Goal: Transaction & Acquisition: Subscribe to service/newsletter

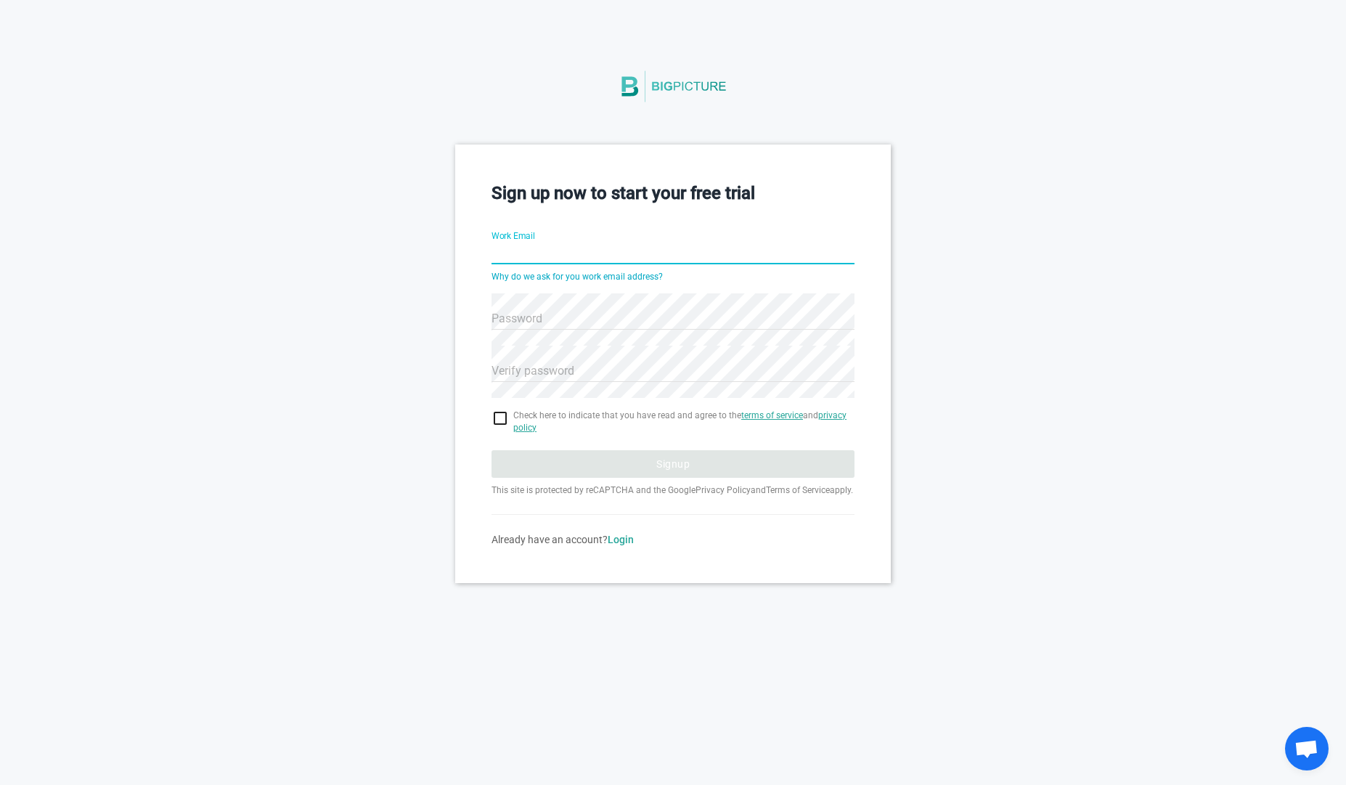
click at [543, 251] on input "Work Email" at bounding box center [673, 254] width 363 height 52
paste input "nejeyoc533@camjoint.com"
type input "nejeyoc533@camjoint.com"
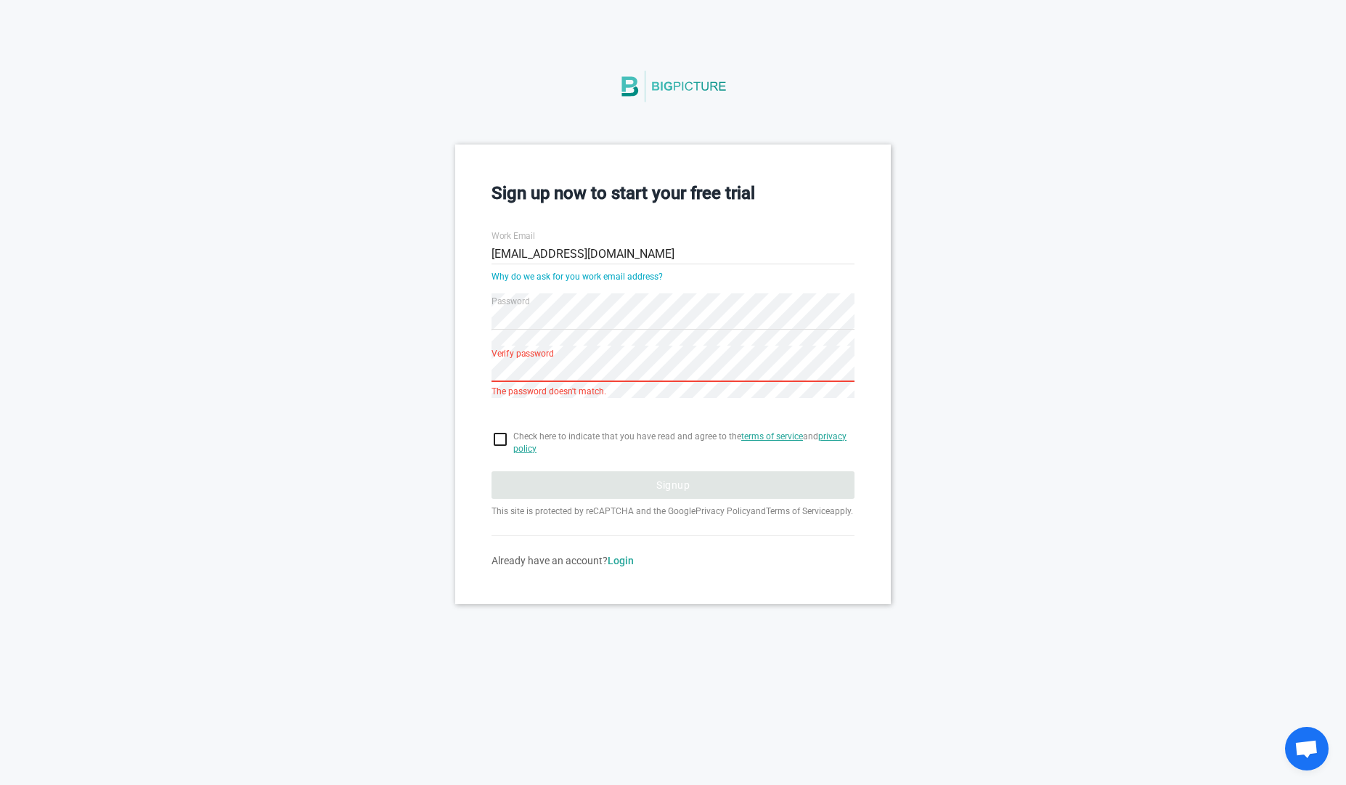
click at [508, 441] on input "checkbox" at bounding box center [673, 439] width 363 height 17
checkbox input "true"
click at [982, 307] on div "Sign up now to start your free trial Work Email nejeyoc533@camjoint.com Why do …" at bounding box center [673, 373] width 1346 height 459
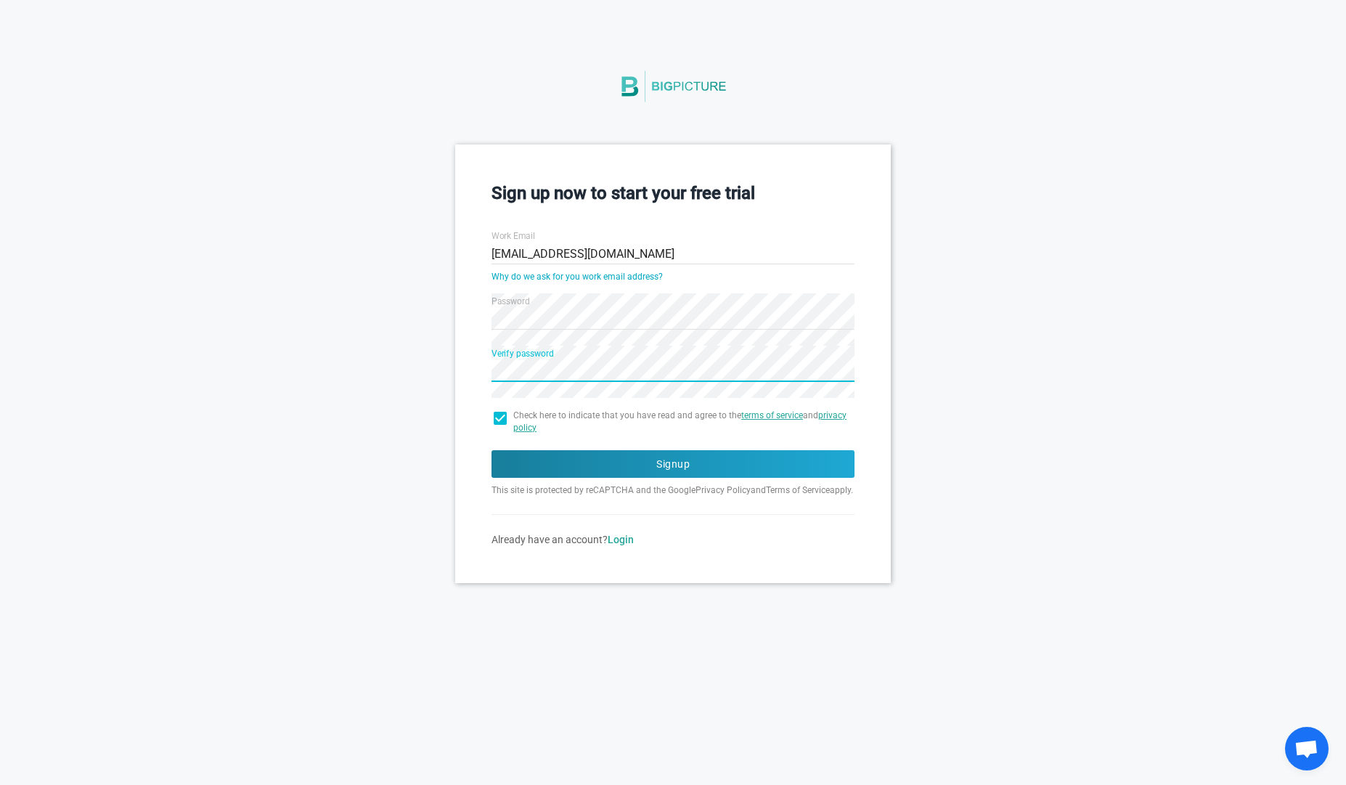
click at [492, 450] on button "Signup" at bounding box center [673, 464] width 363 height 28
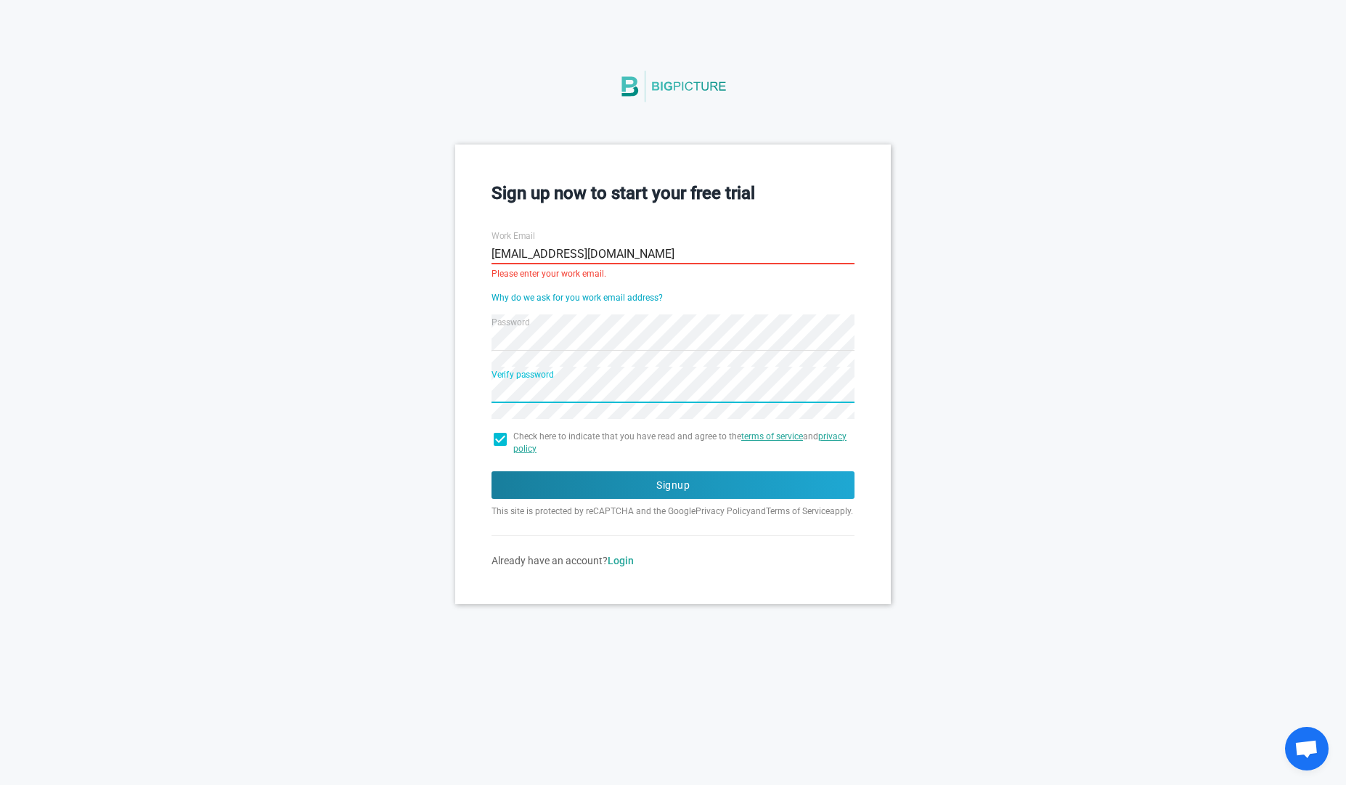
click at [587, 261] on input "nejeyoc533@camjoint.com" at bounding box center [673, 254] width 363 height 52
type input "nejeyoc533@cameo.com"
click at [492, 471] on button "Signup" at bounding box center [673, 485] width 363 height 28
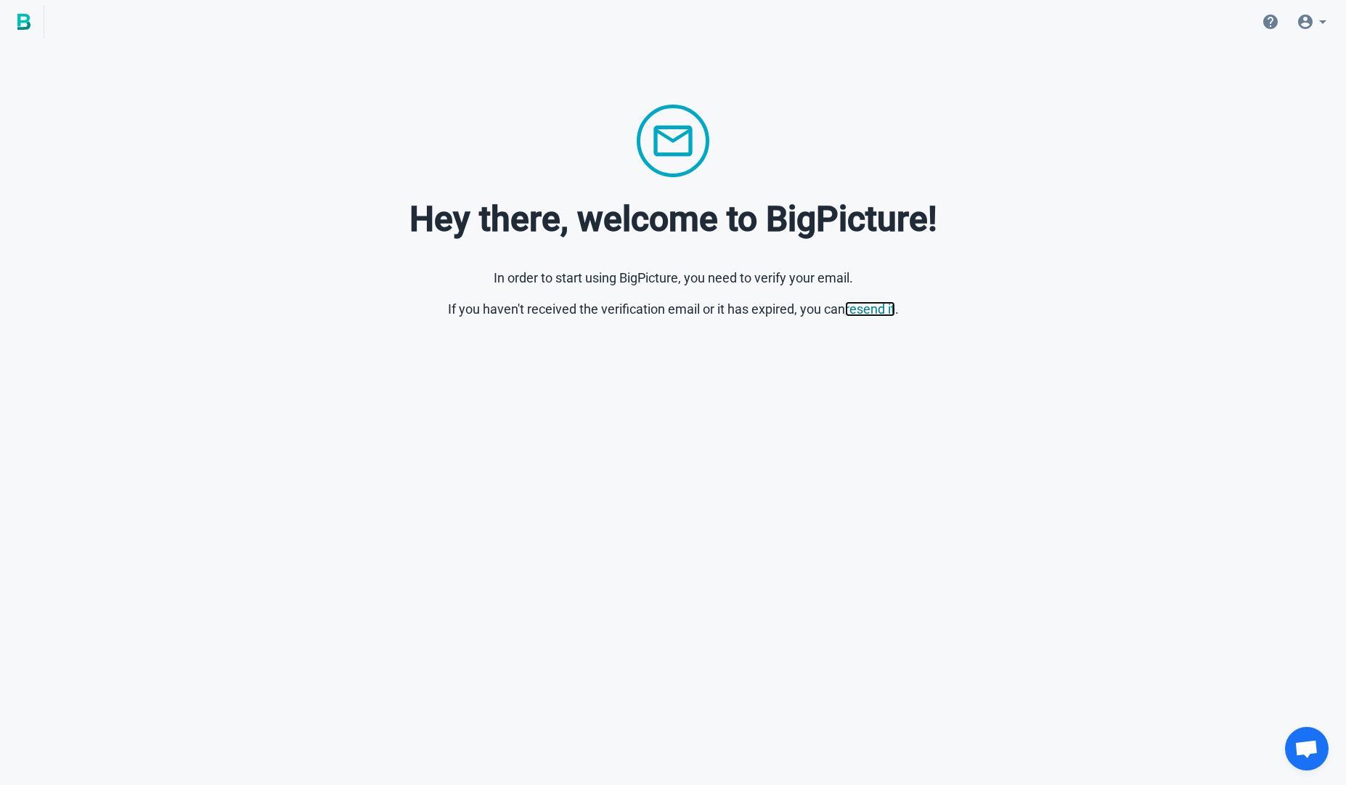
click at [865, 310] on link "resend it" at bounding box center [870, 308] width 50 height 15
click at [1303, 23] on icon at bounding box center [1305, 22] width 15 height 15
click at [1212, 117] on span "nejeyoc533@cameo.com" at bounding box center [1260, 114] width 142 height 11
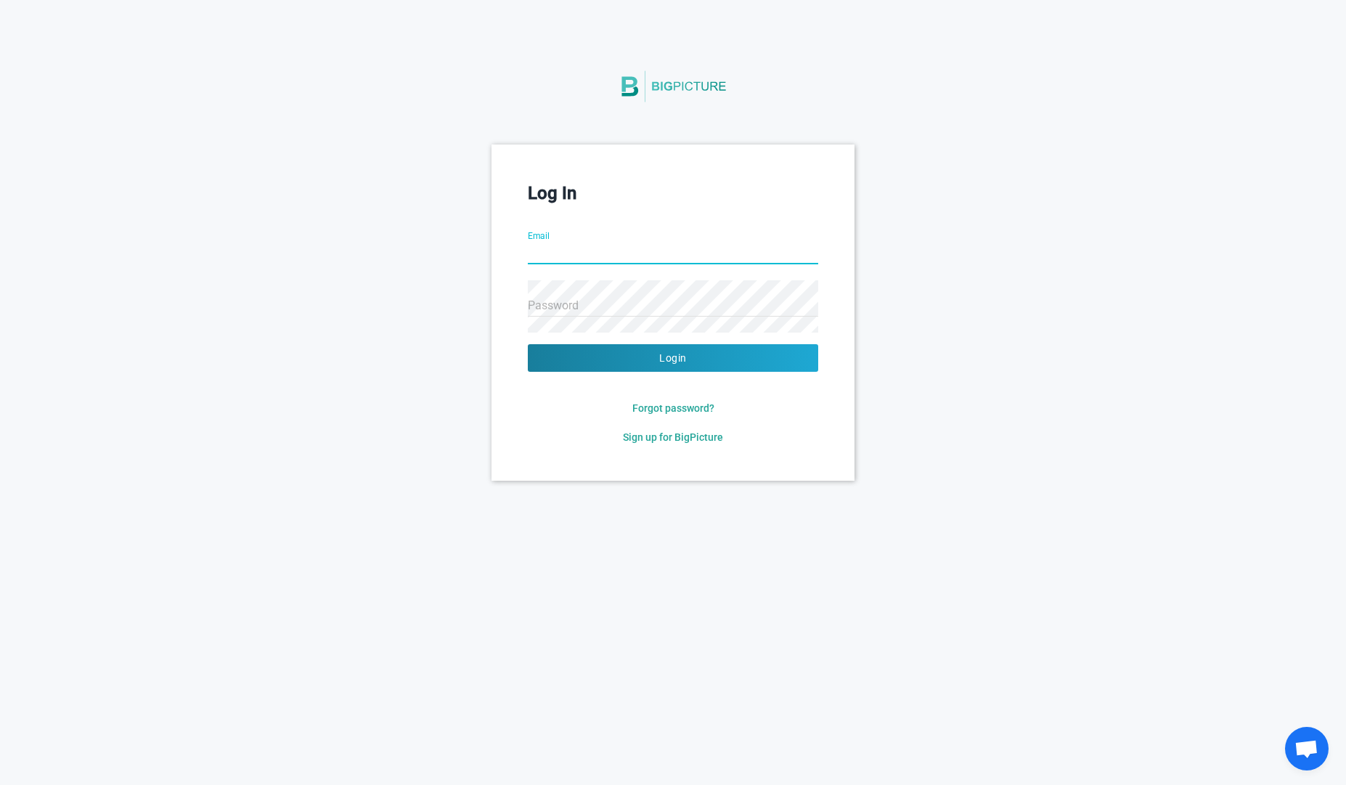
click at [590, 244] on input "Email" at bounding box center [673, 254] width 290 height 52
paste input "nejeyoc533@camjoint.com"
type input "nejeyoc533@camjoint.com"
click at [654, 433] on span "Sign up for BigPicture" at bounding box center [673, 437] width 100 height 12
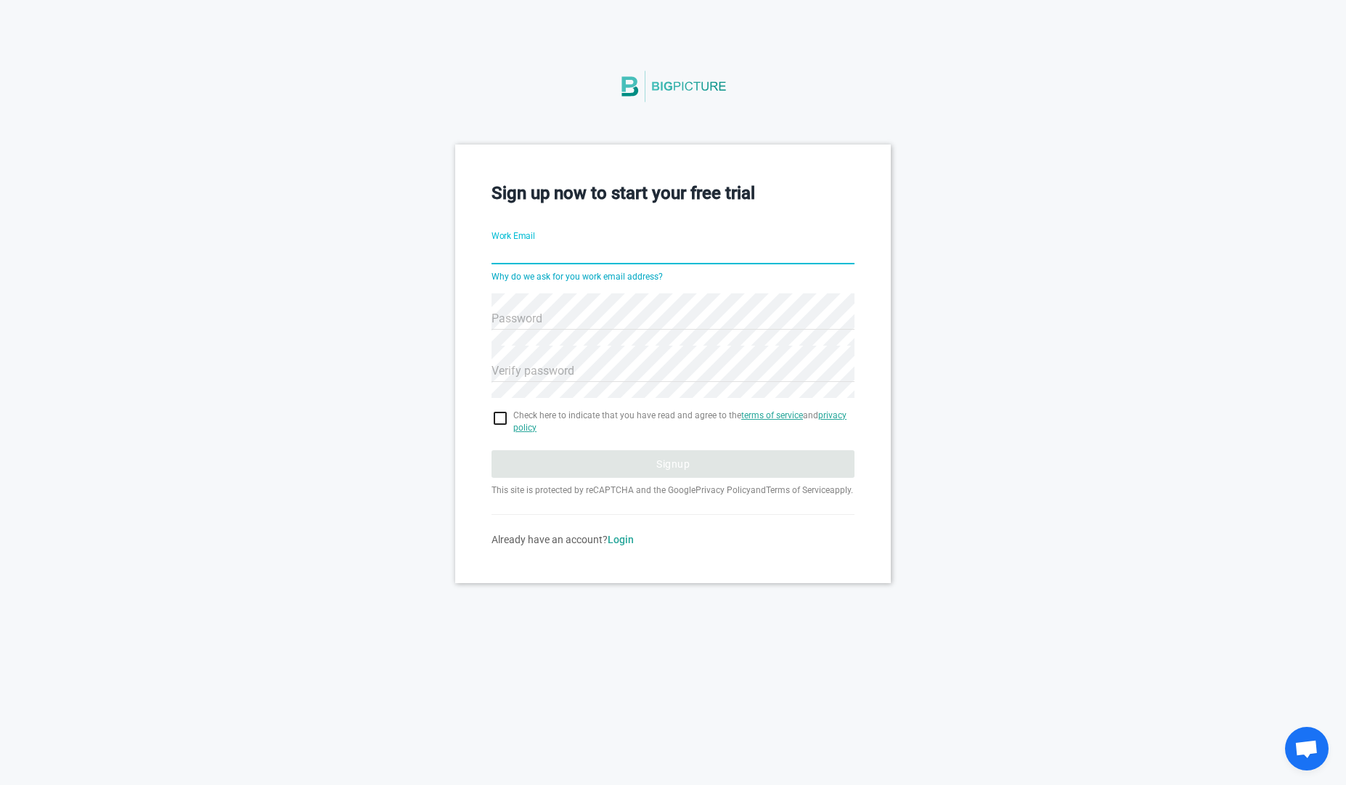
click at [585, 256] on input "Work Email" at bounding box center [673, 254] width 363 height 52
type input "nejeyoc533@camjoint.com"
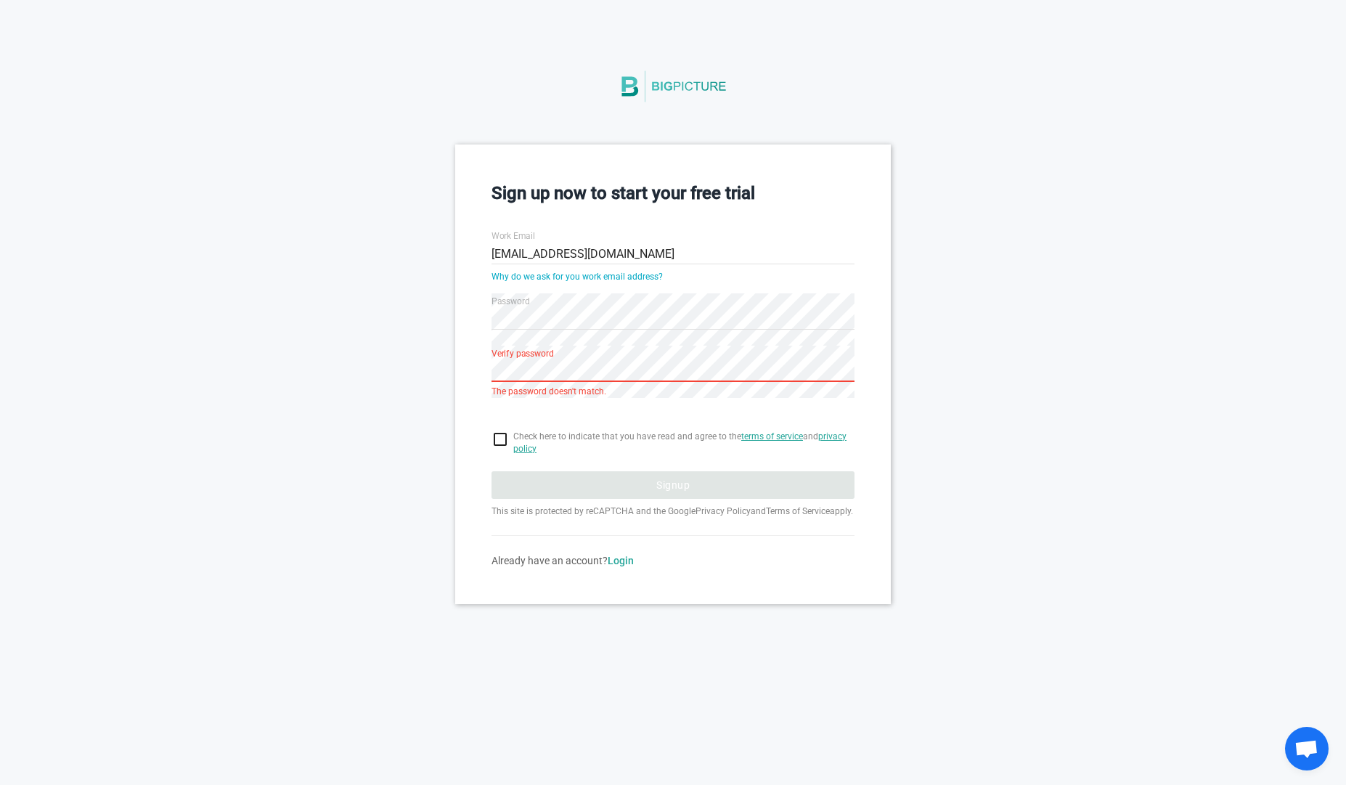
click at [497, 438] on input "checkbox" at bounding box center [673, 439] width 363 height 17
checkbox input "true"
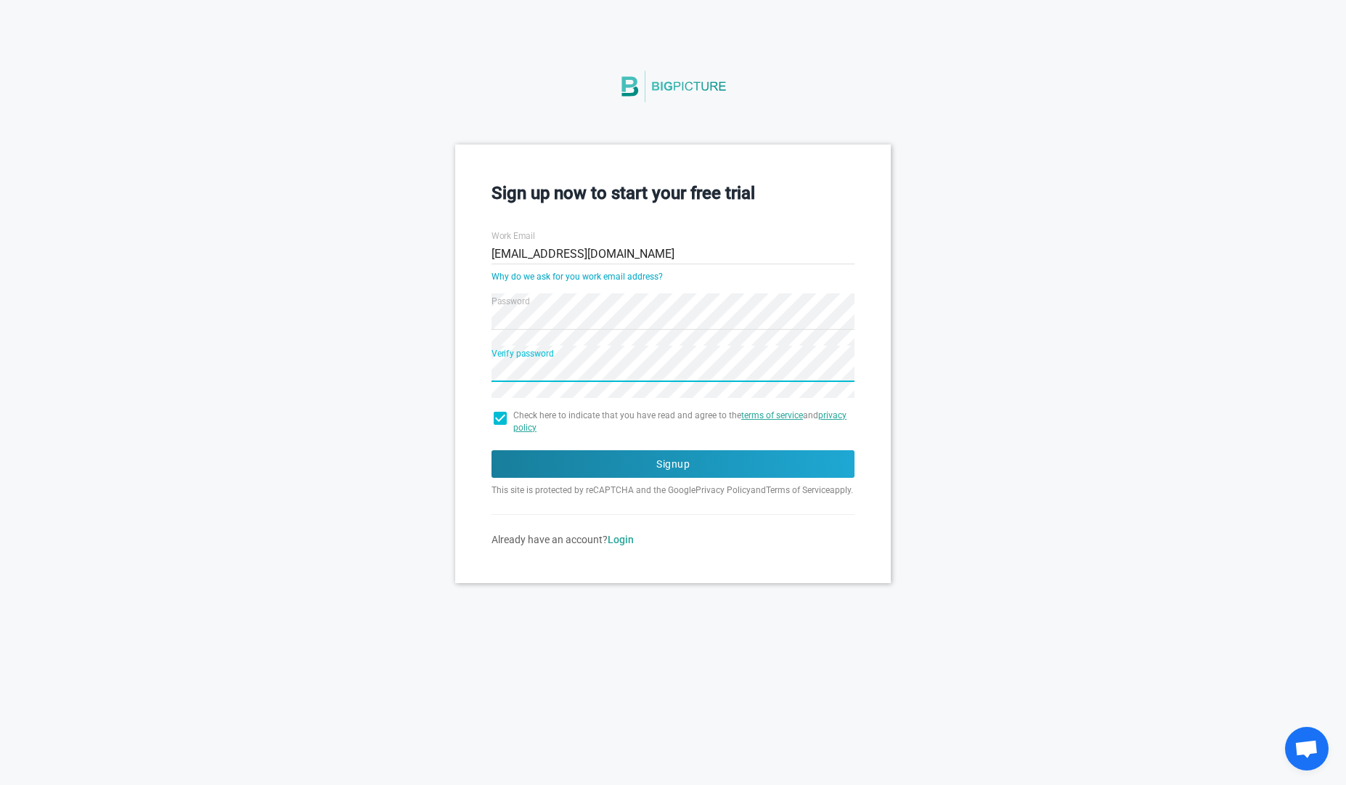
click at [492, 450] on button "Signup" at bounding box center [673, 464] width 363 height 28
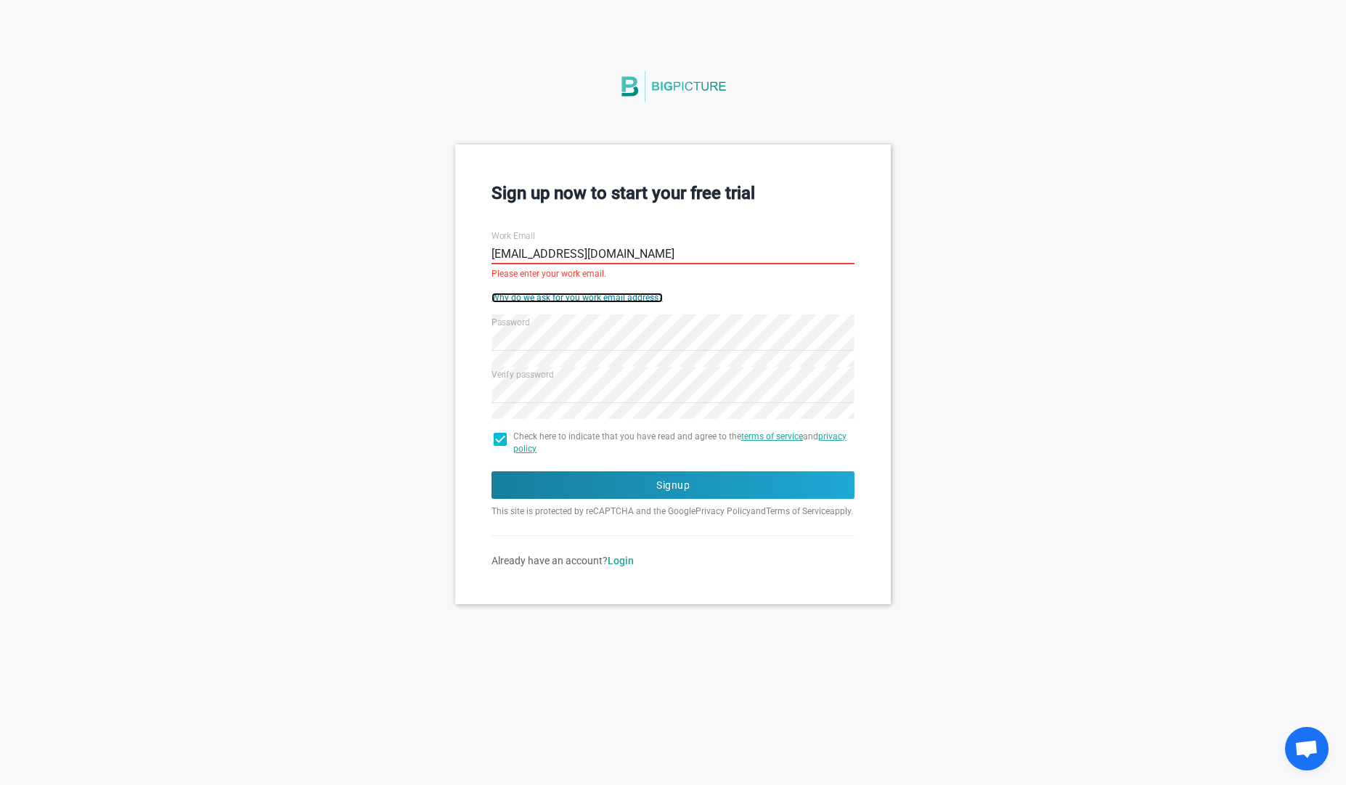
click at [590, 302] on link "Why do we ask for you work email address?" at bounding box center [577, 298] width 171 height 10
click at [635, 247] on input "nejeyoc533@camjoint.com" at bounding box center [673, 254] width 363 height 52
click at [523, 247] on input "nejeyoc533@camjoint.com" at bounding box center [673, 254] width 363 height 52
click at [540, 253] on input "nejeyoc533@camjoint.com" at bounding box center [673, 254] width 363 height 52
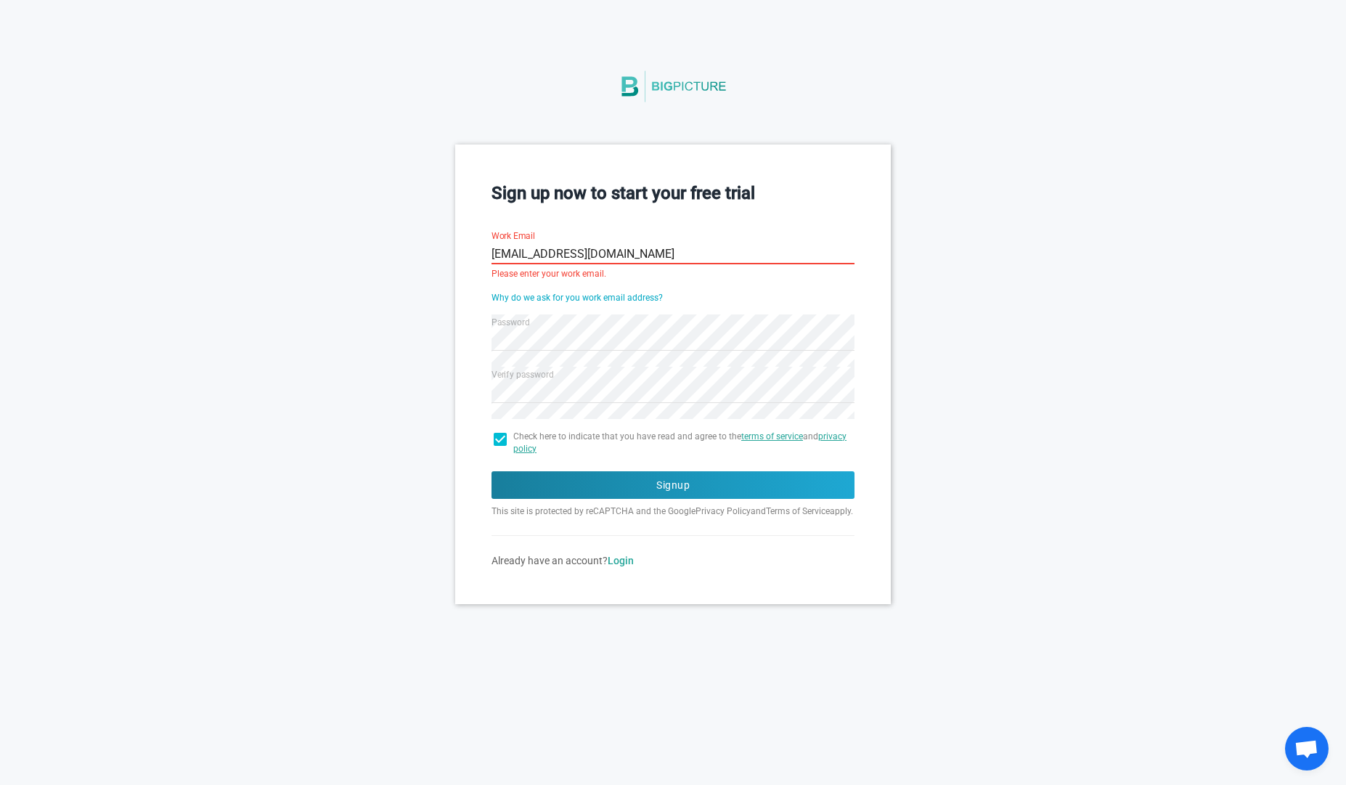
type input "jkjdkfjdkfjd@camjoint.com"
click at [492, 471] on button "Signup" at bounding box center [673, 485] width 363 height 28
click at [577, 246] on input "jkjdkfjdkfjd@camjoint.com" at bounding box center [673, 254] width 363 height 52
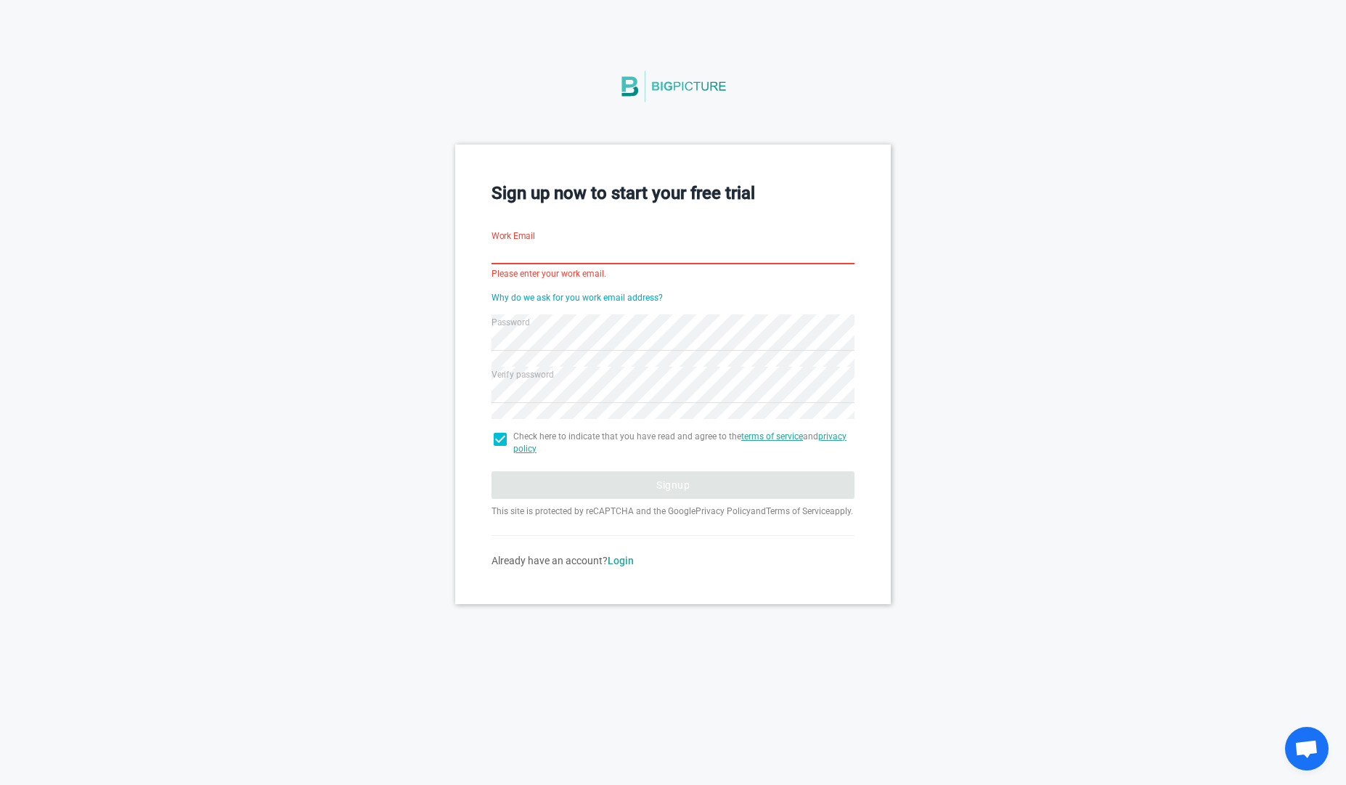
click at [545, 248] on input "Work Email" at bounding box center [673, 254] width 363 height 52
paste input "mijiba@forexnews.bg"
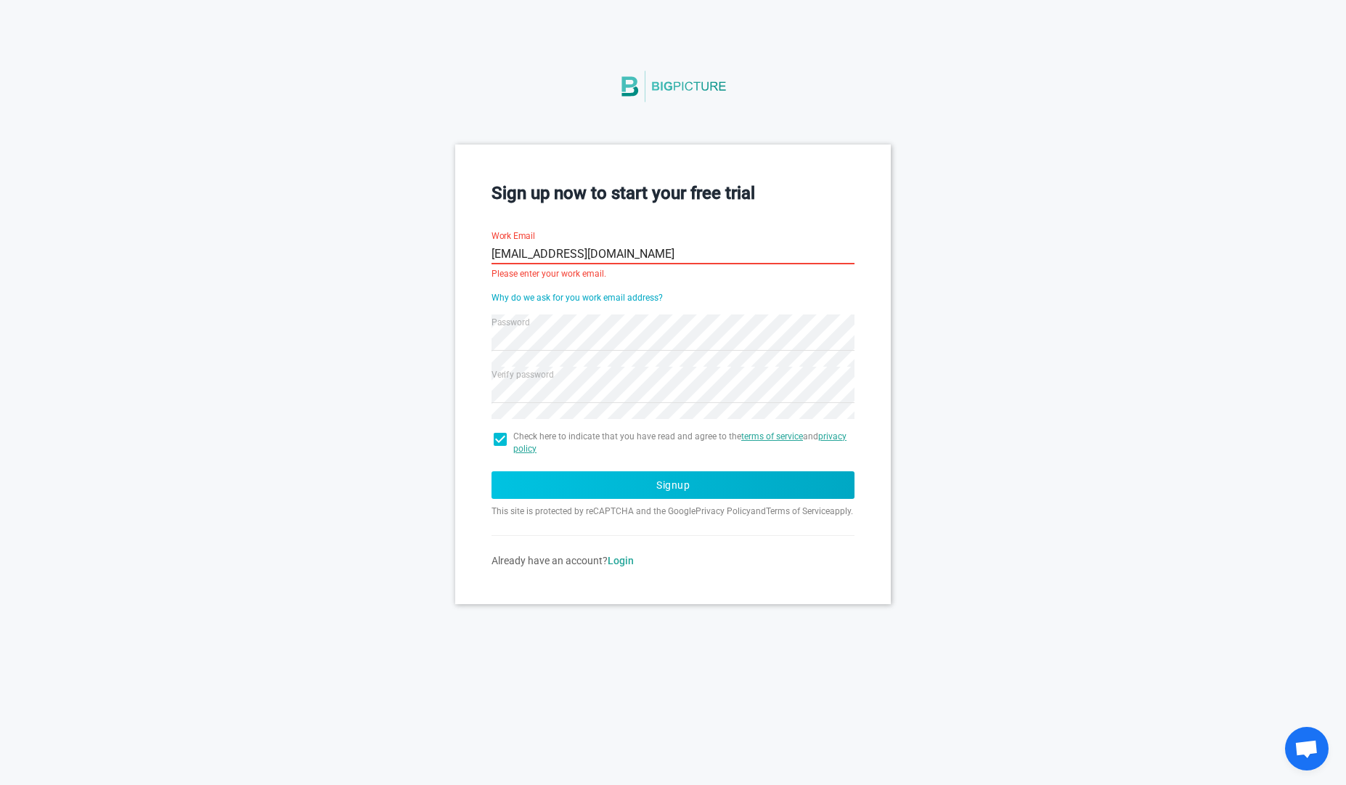
type input "mijiba@forexnews.bg"
click at [578, 494] on button "Signup" at bounding box center [673, 485] width 363 height 28
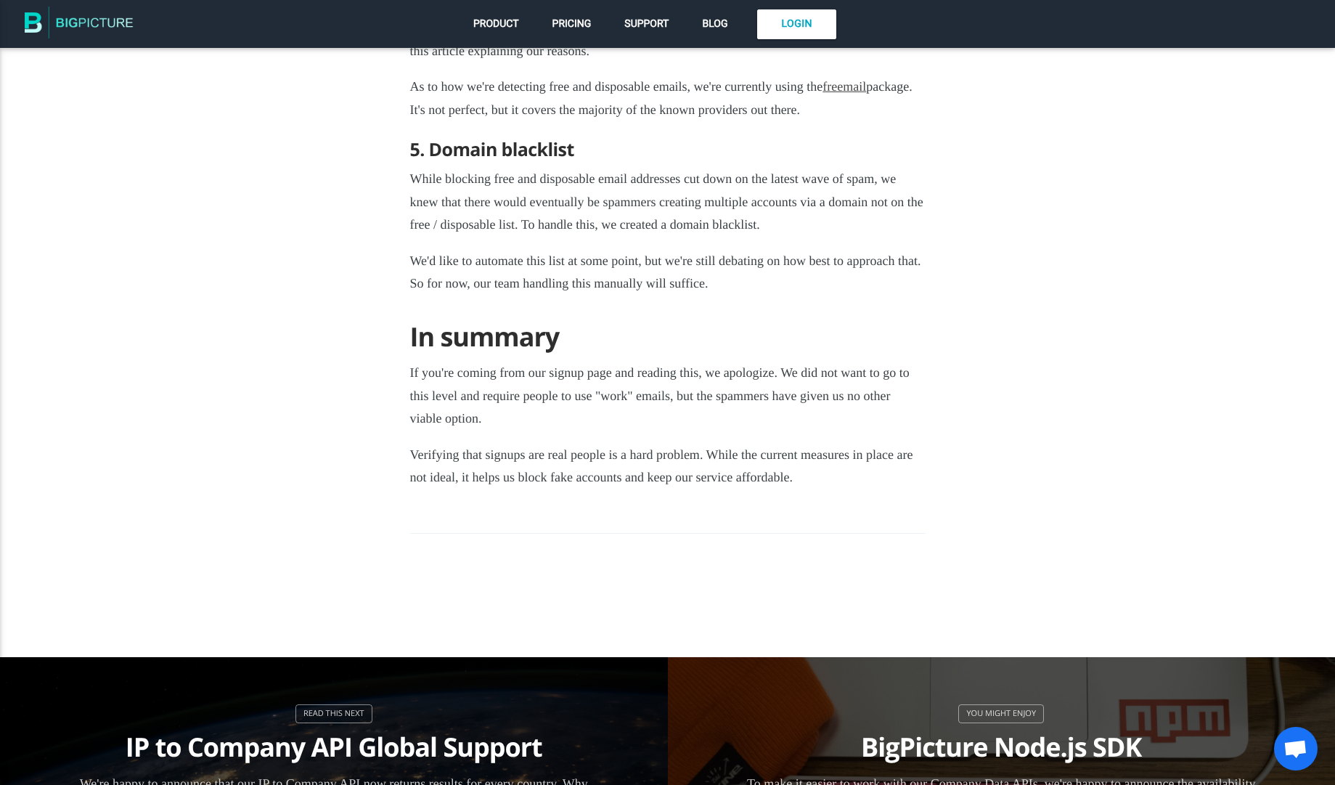
scroll to position [2320, 0]
